Goal: Task Accomplishment & Management: Use online tool/utility

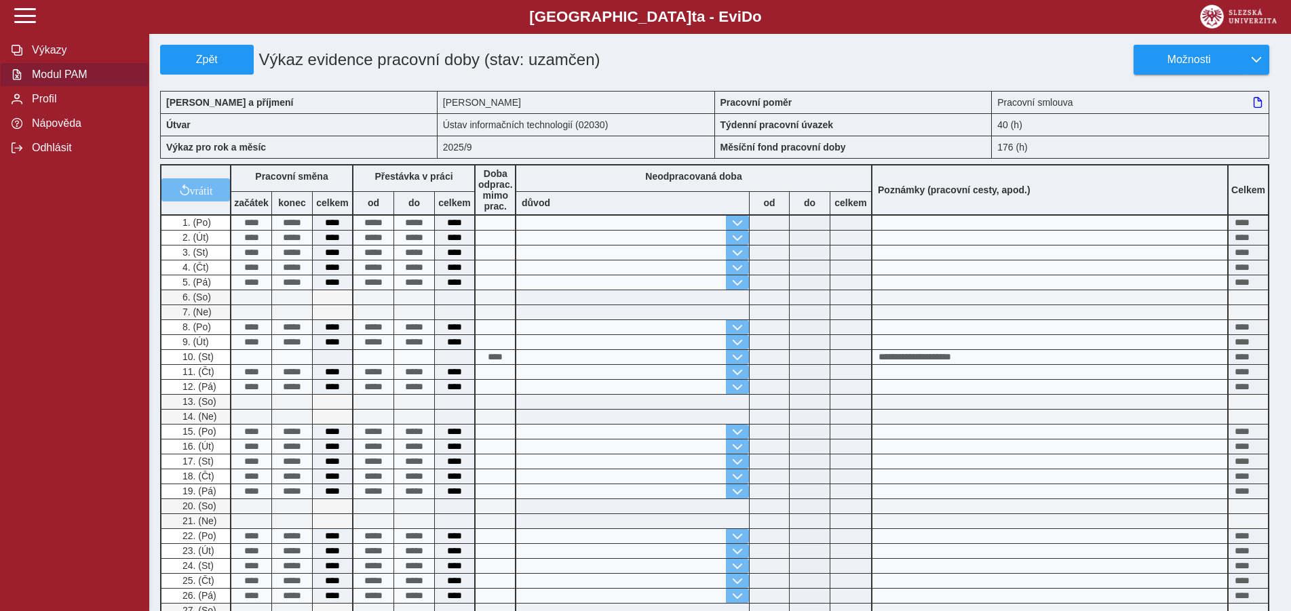
click at [52, 81] on span "Modul PAM" at bounding box center [83, 75] width 110 height 12
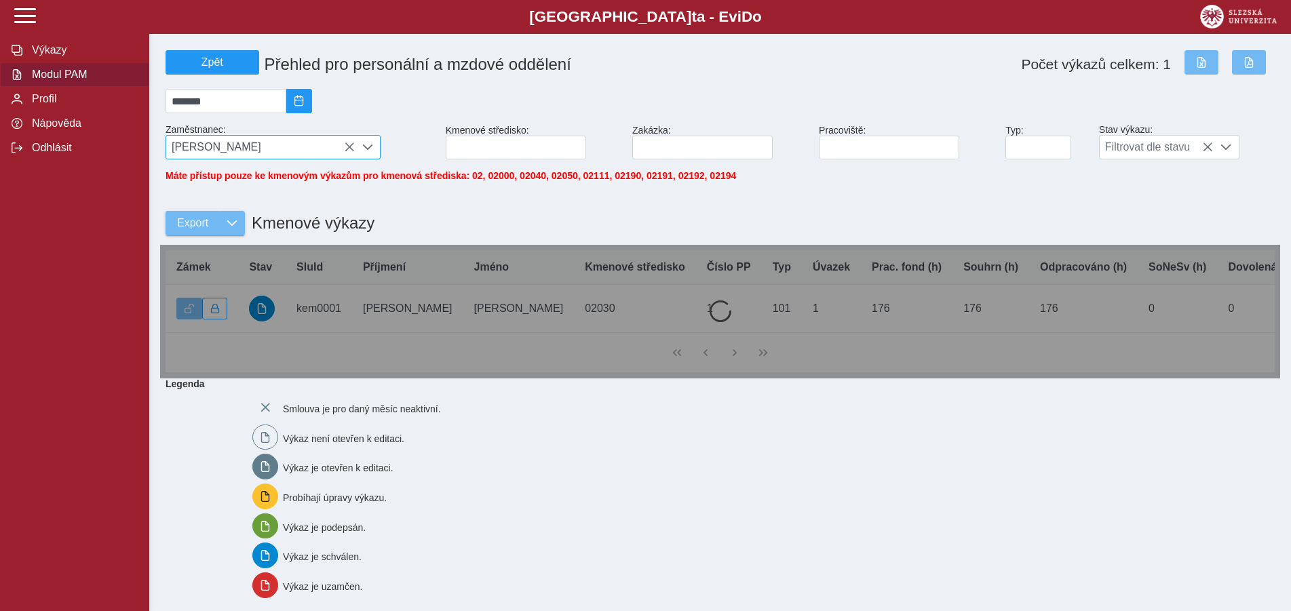
click at [345, 148] on icon at bounding box center [349, 147] width 11 height 11
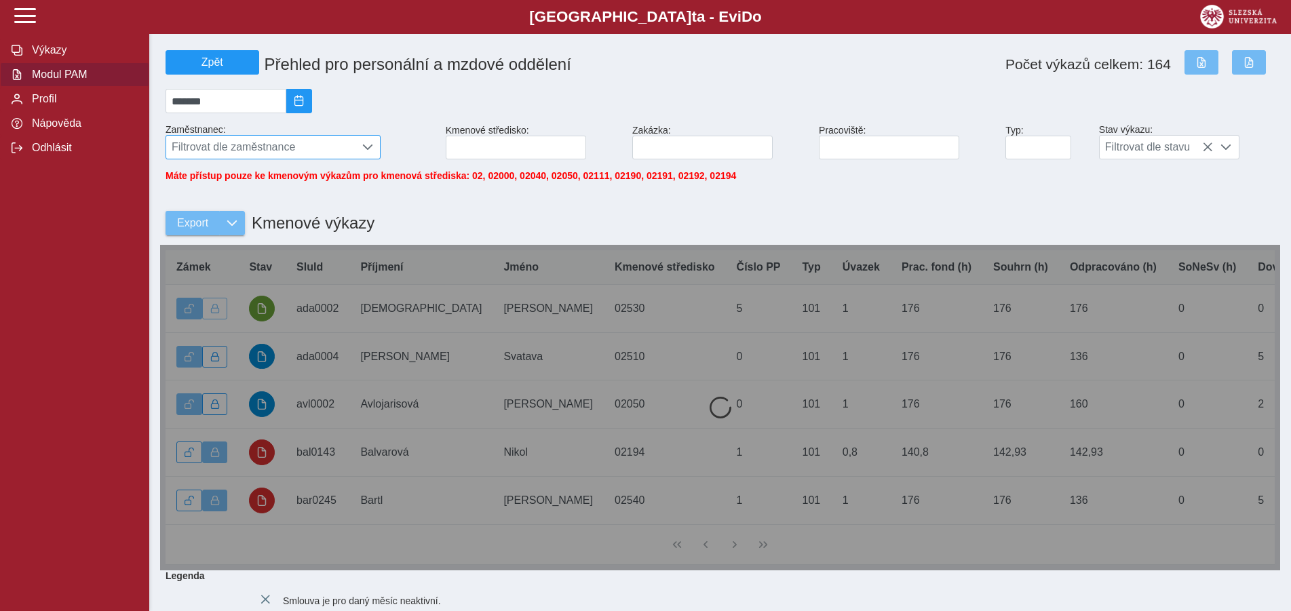
click at [211, 147] on span "Filtrovat dle zaměstnance" at bounding box center [260, 147] width 189 height 23
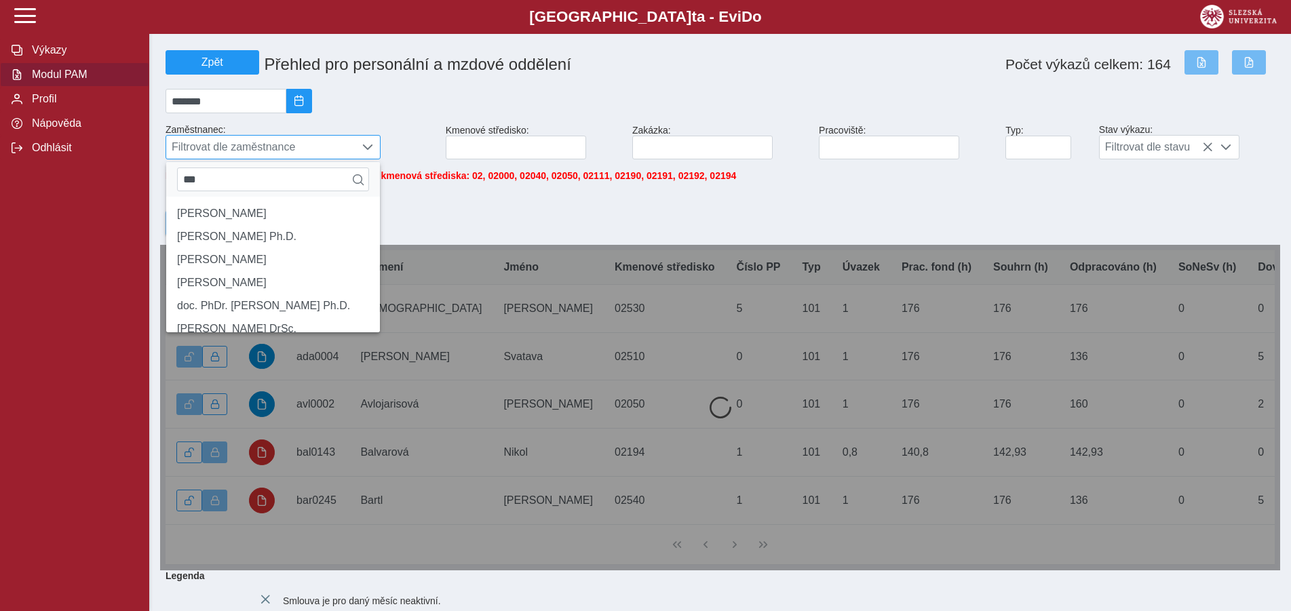
type input "****"
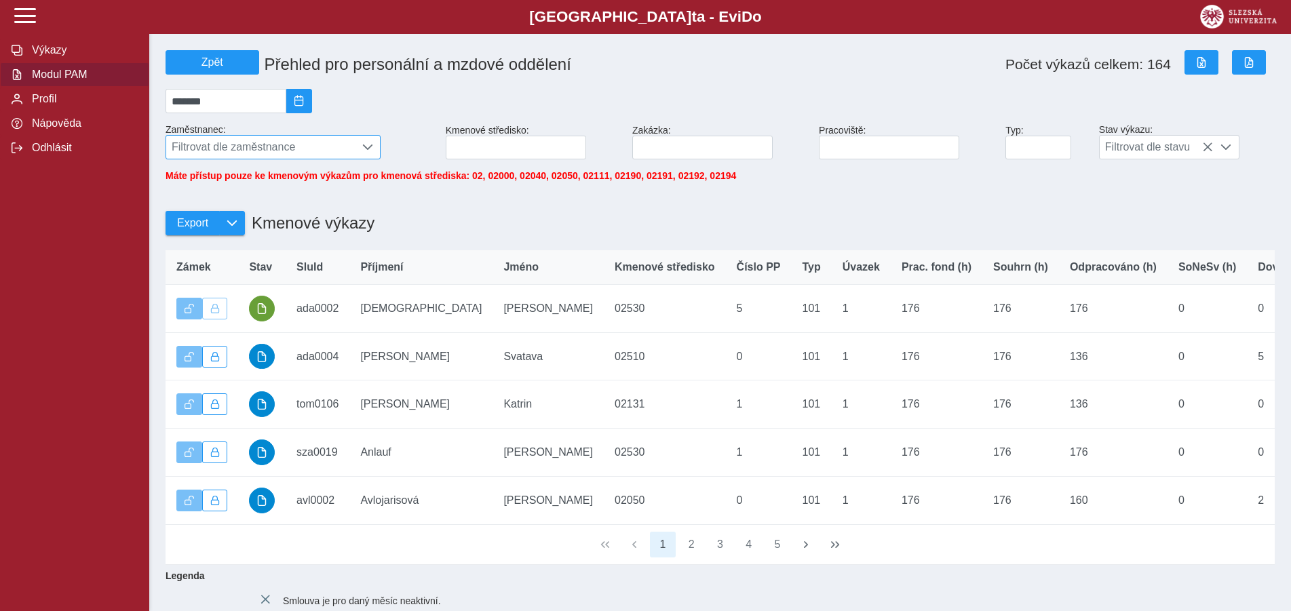
click at [246, 152] on span "Filtrovat dle zaměstnance" at bounding box center [260, 147] width 189 height 23
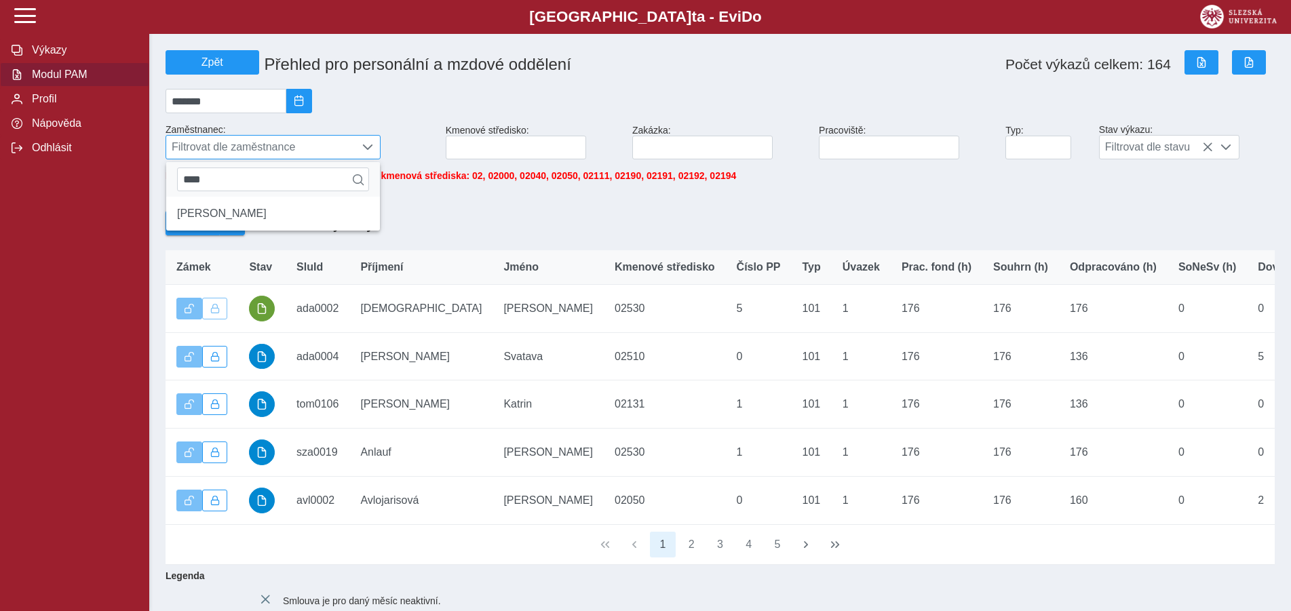
scroll to position [7, 56]
click at [174, 214] on li "[PERSON_NAME]" at bounding box center [273, 213] width 214 height 23
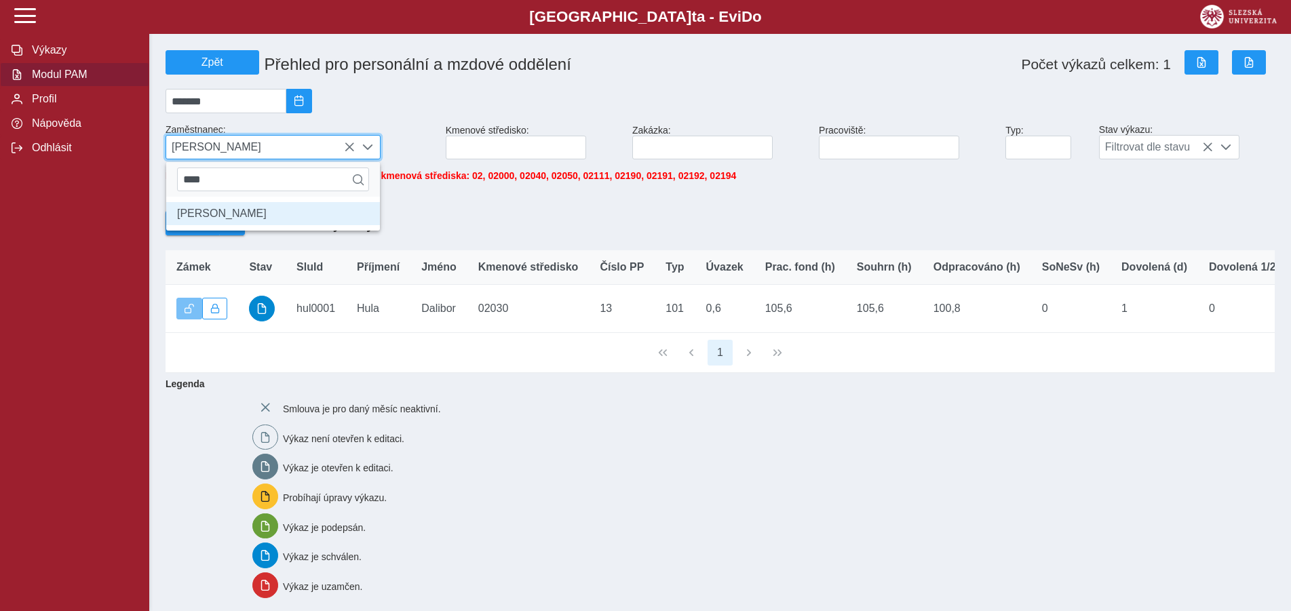
scroll to position [8, 56]
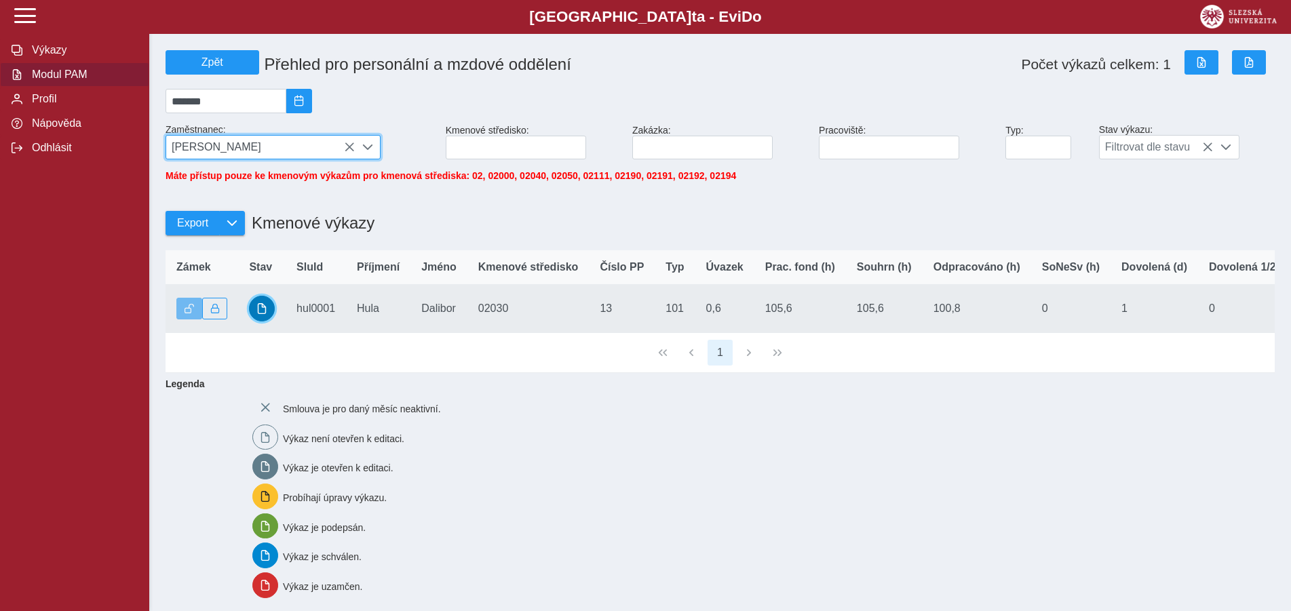
click at [271, 315] on button "button" at bounding box center [262, 309] width 26 height 26
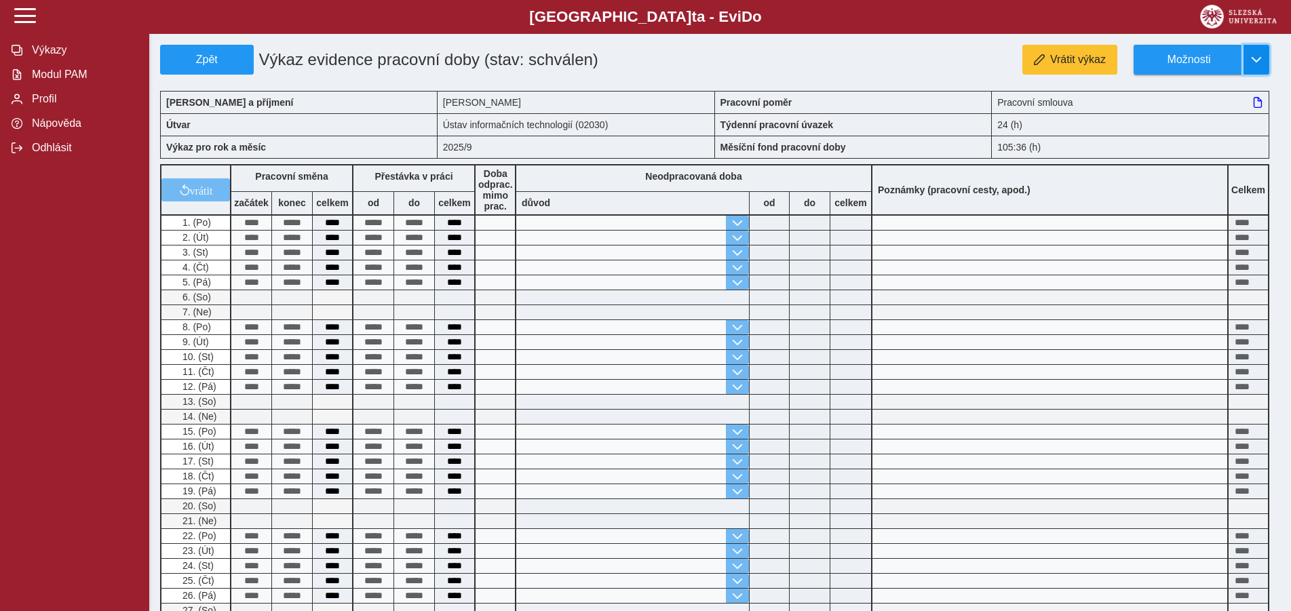
click at [1248, 63] on button "button" at bounding box center [1256, 60] width 26 height 30
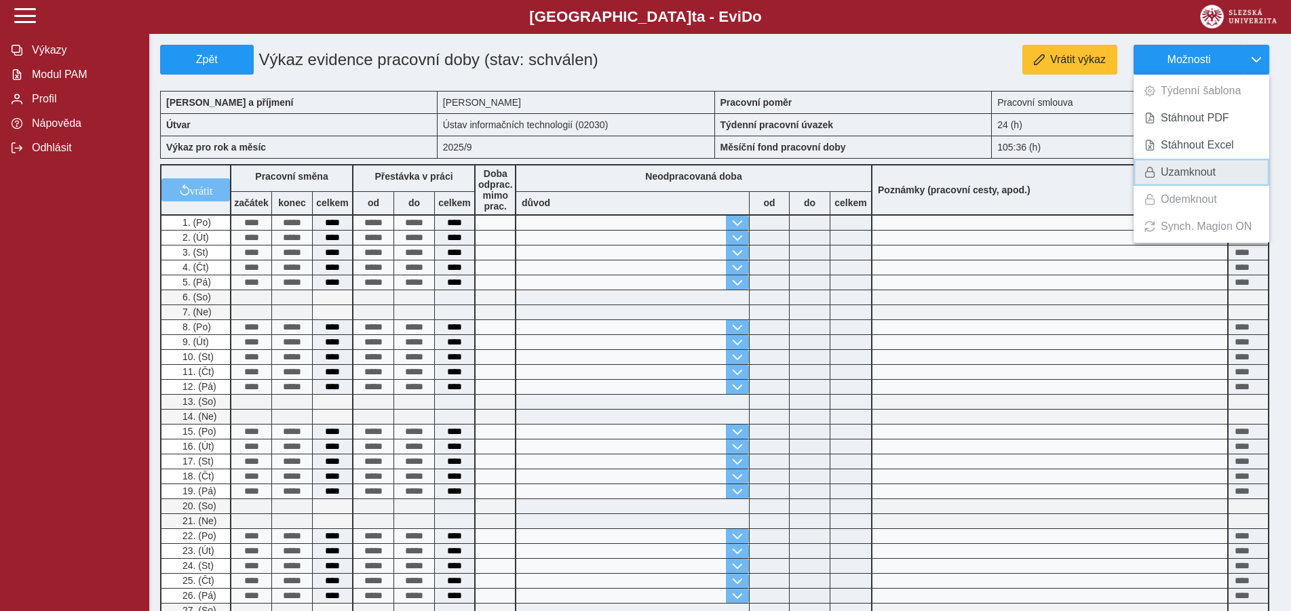
click at [1207, 171] on span "Uzamknout" at bounding box center [1188, 172] width 55 height 11
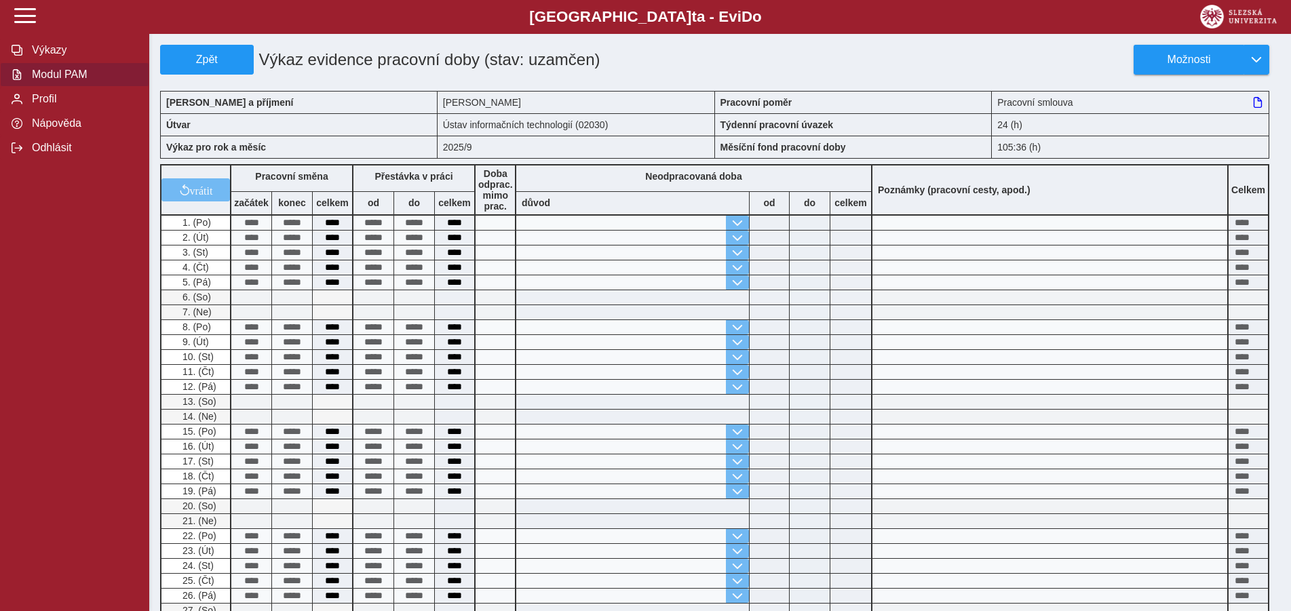
click at [69, 81] on span "Modul PAM" at bounding box center [83, 75] width 110 height 12
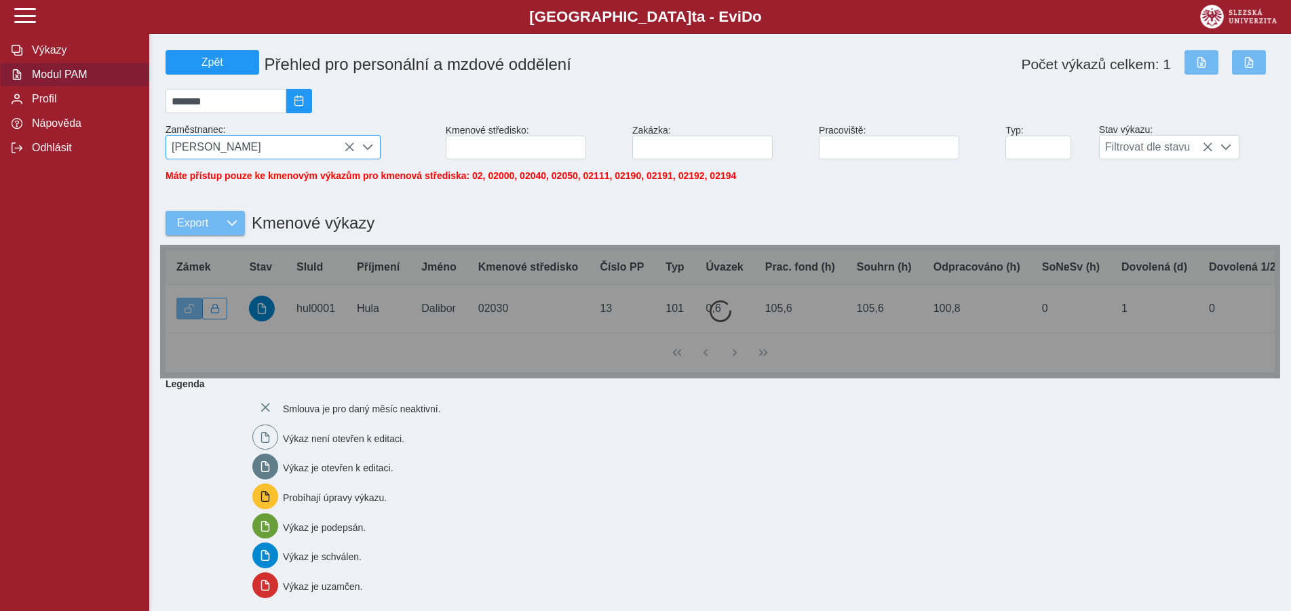
click at [348, 148] on icon at bounding box center [349, 147] width 11 height 11
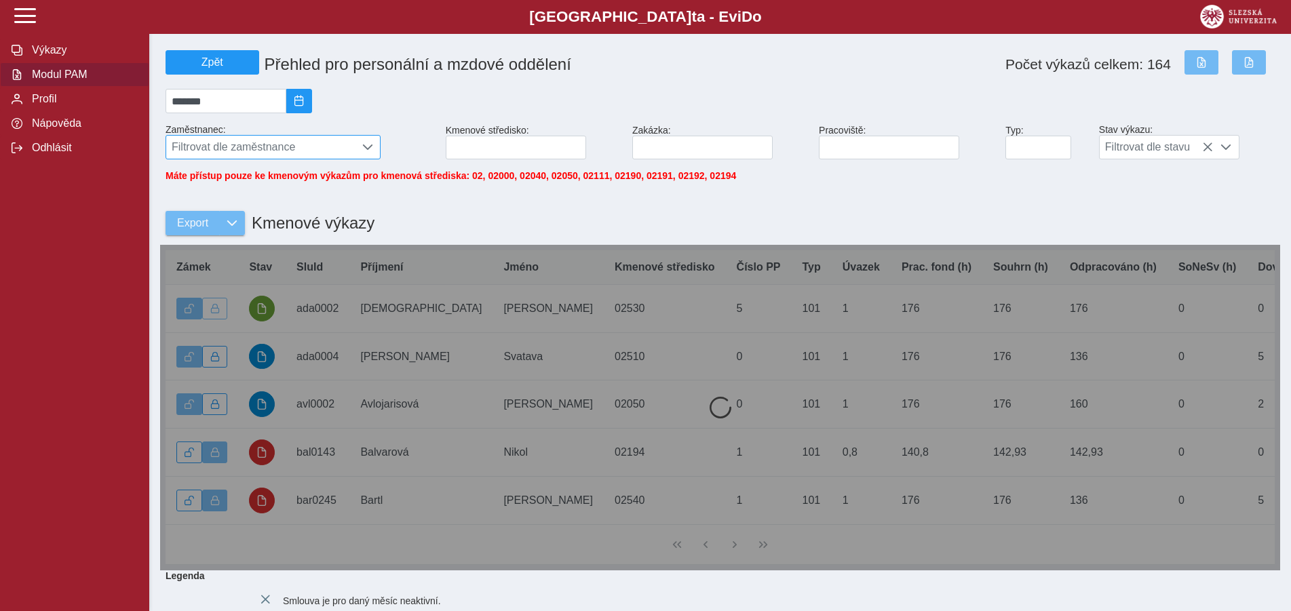
click at [189, 143] on span "Filtrovat dle zaměstnance" at bounding box center [260, 147] width 189 height 23
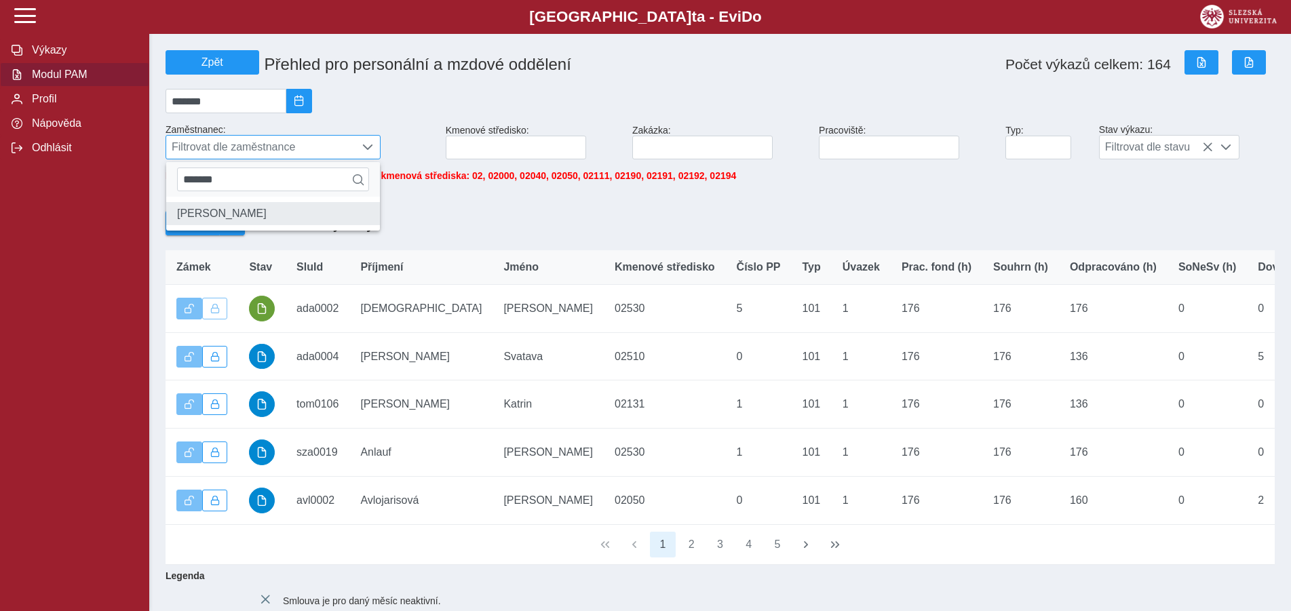
type input "*******"
click at [251, 225] on li "[PERSON_NAME]" at bounding box center [273, 213] width 214 height 23
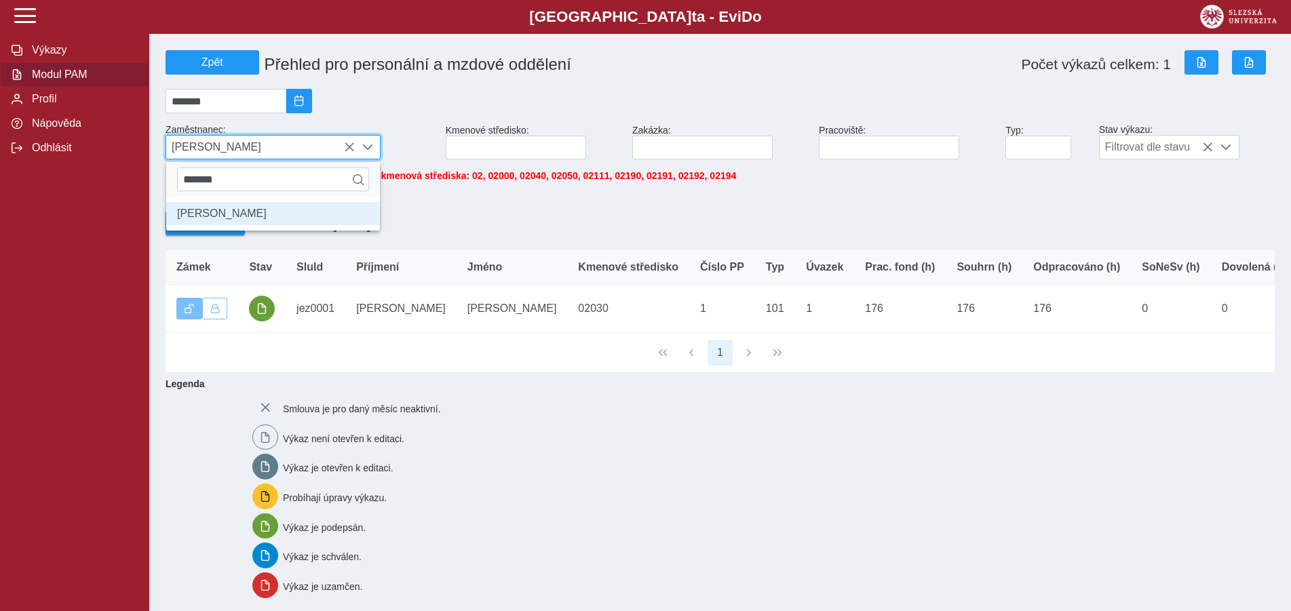
scroll to position [7, 56]
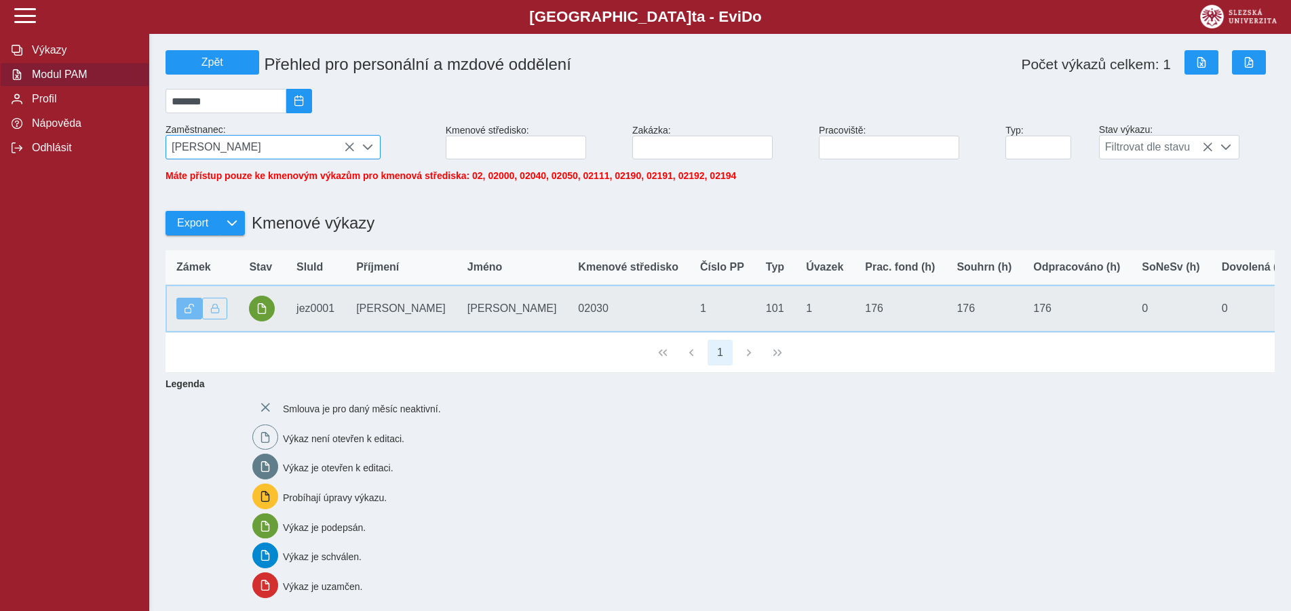
click at [306, 314] on td "SluId jez0001" at bounding box center [316, 309] width 60 height 48
click at [267, 313] on button "button" at bounding box center [262, 309] width 26 height 26
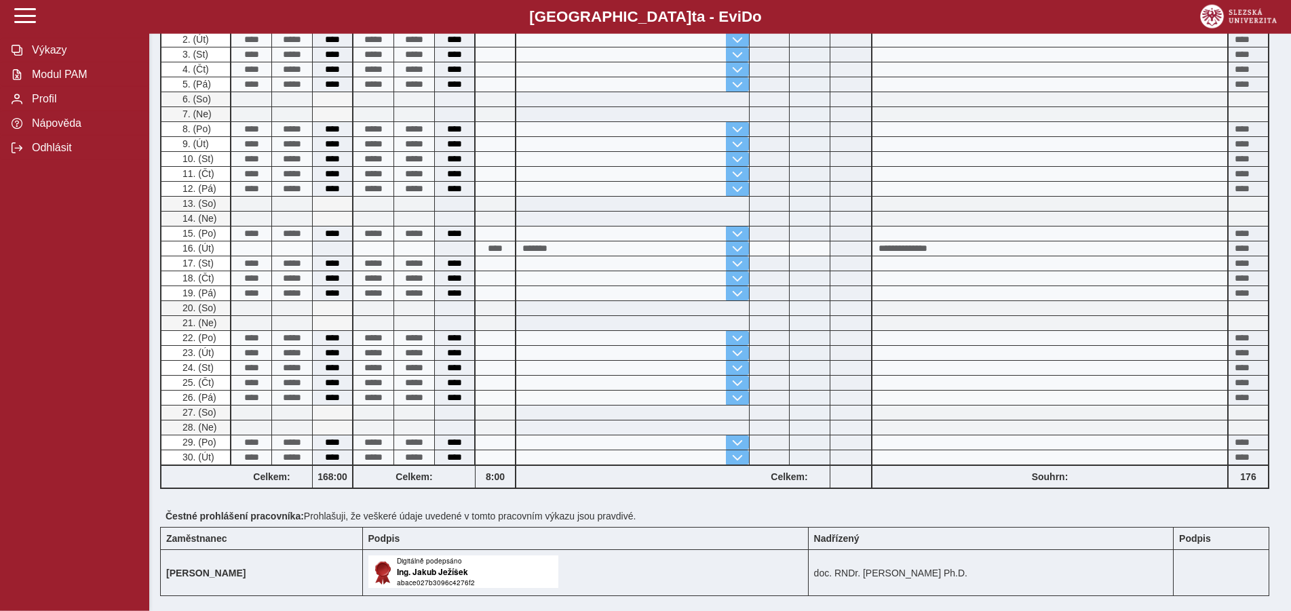
scroll to position [479, 0]
